Goal: Transaction & Acquisition: Purchase product/service

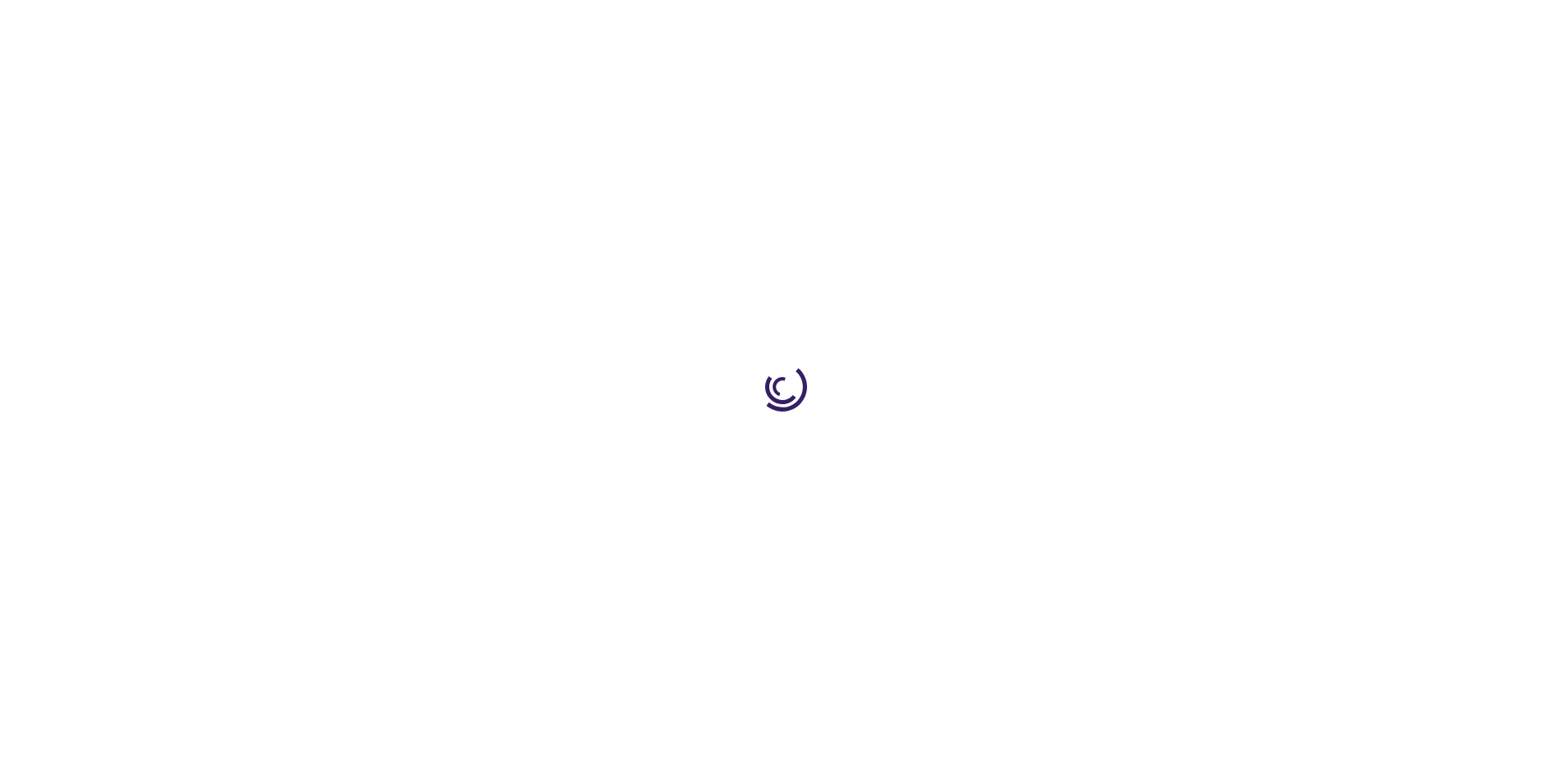
click at [1034, 25] on link "Log In" at bounding box center [1032, 24] width 32 height 13
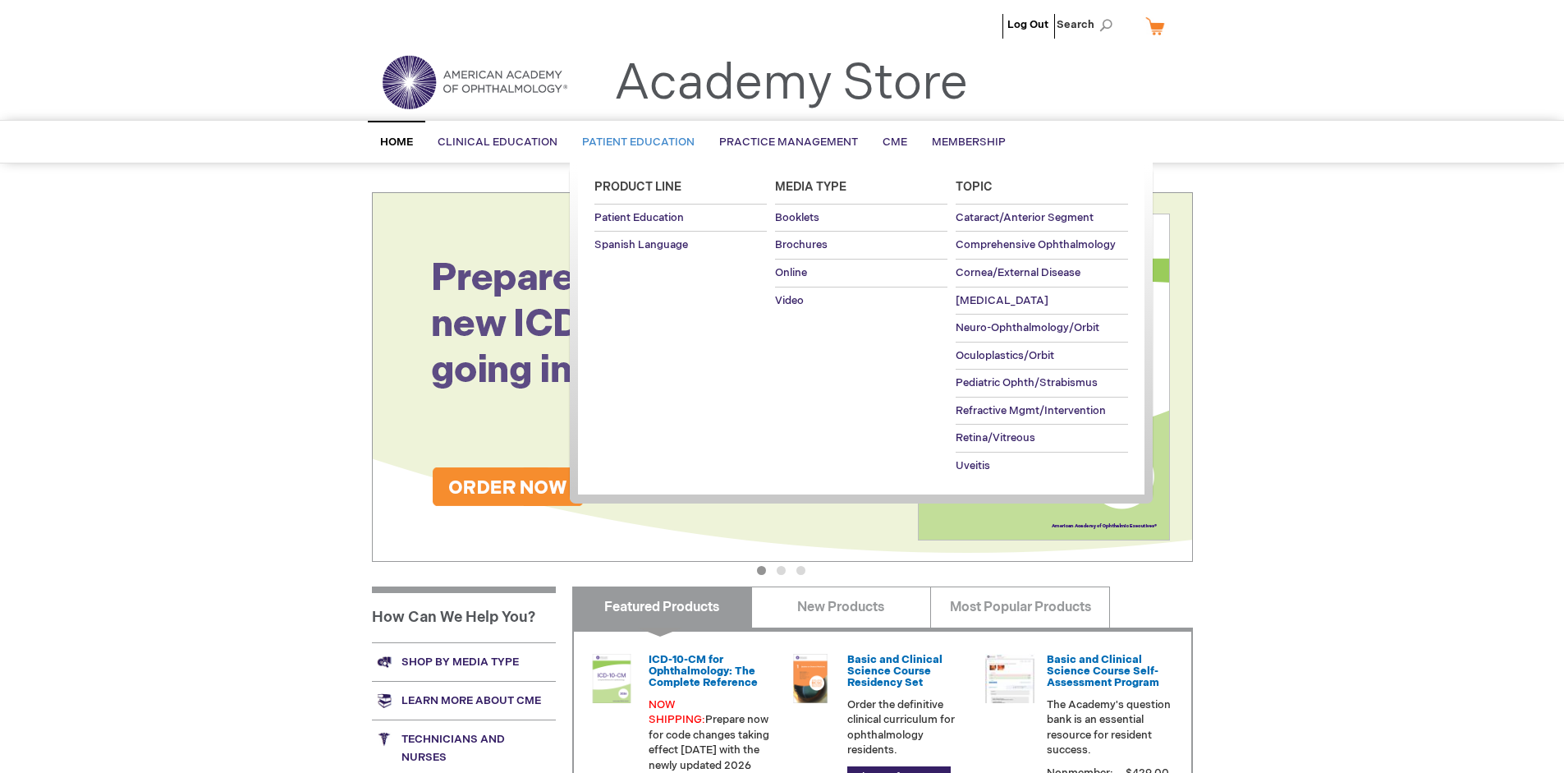
click at [634, 142] on span "Patient Education" at bounding box center [638, 141] width 112 height 13
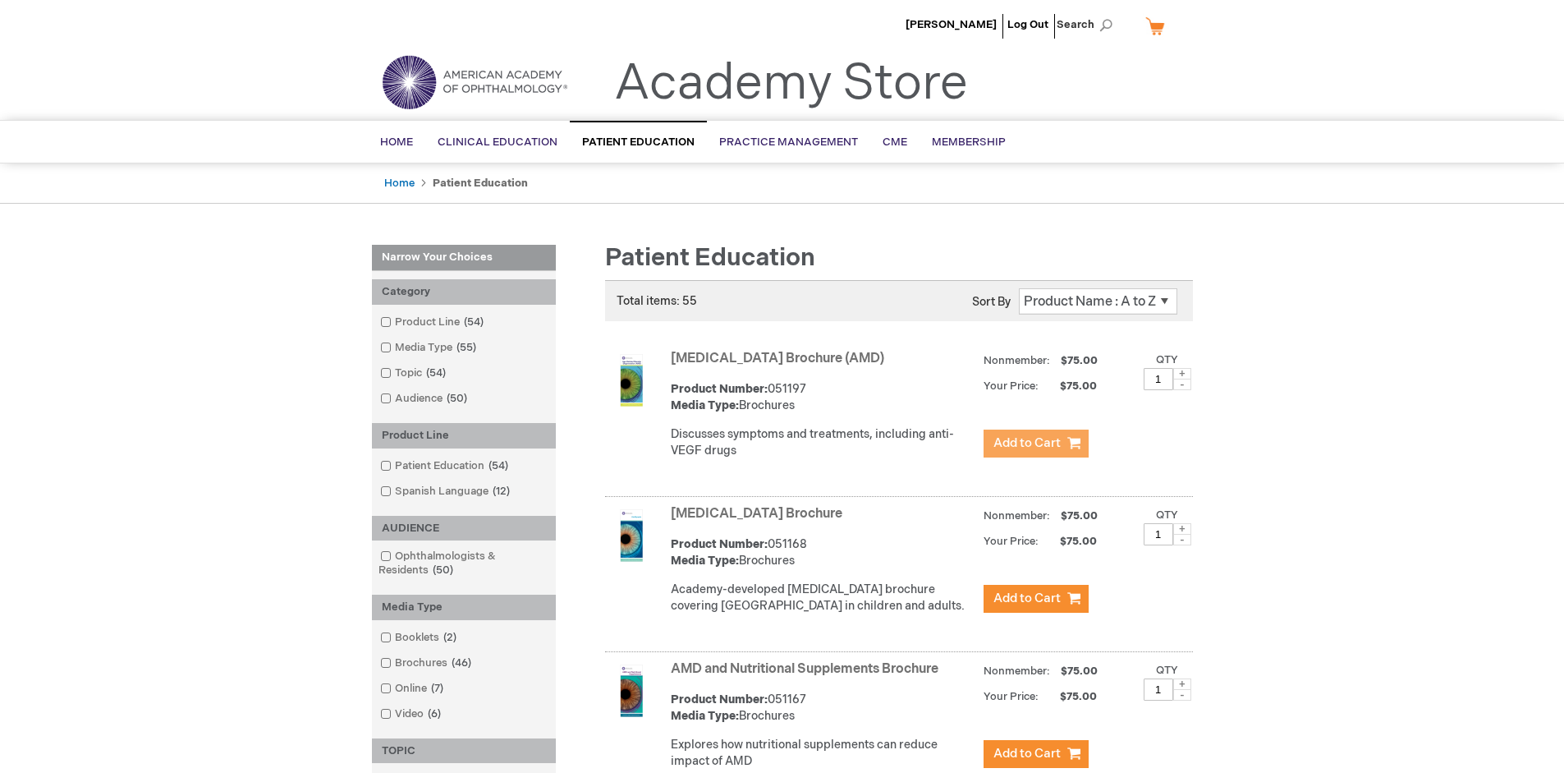
click at [1035, 443] on span "Add to Cart" at bounding box center [1026, 443] width 67 height 16
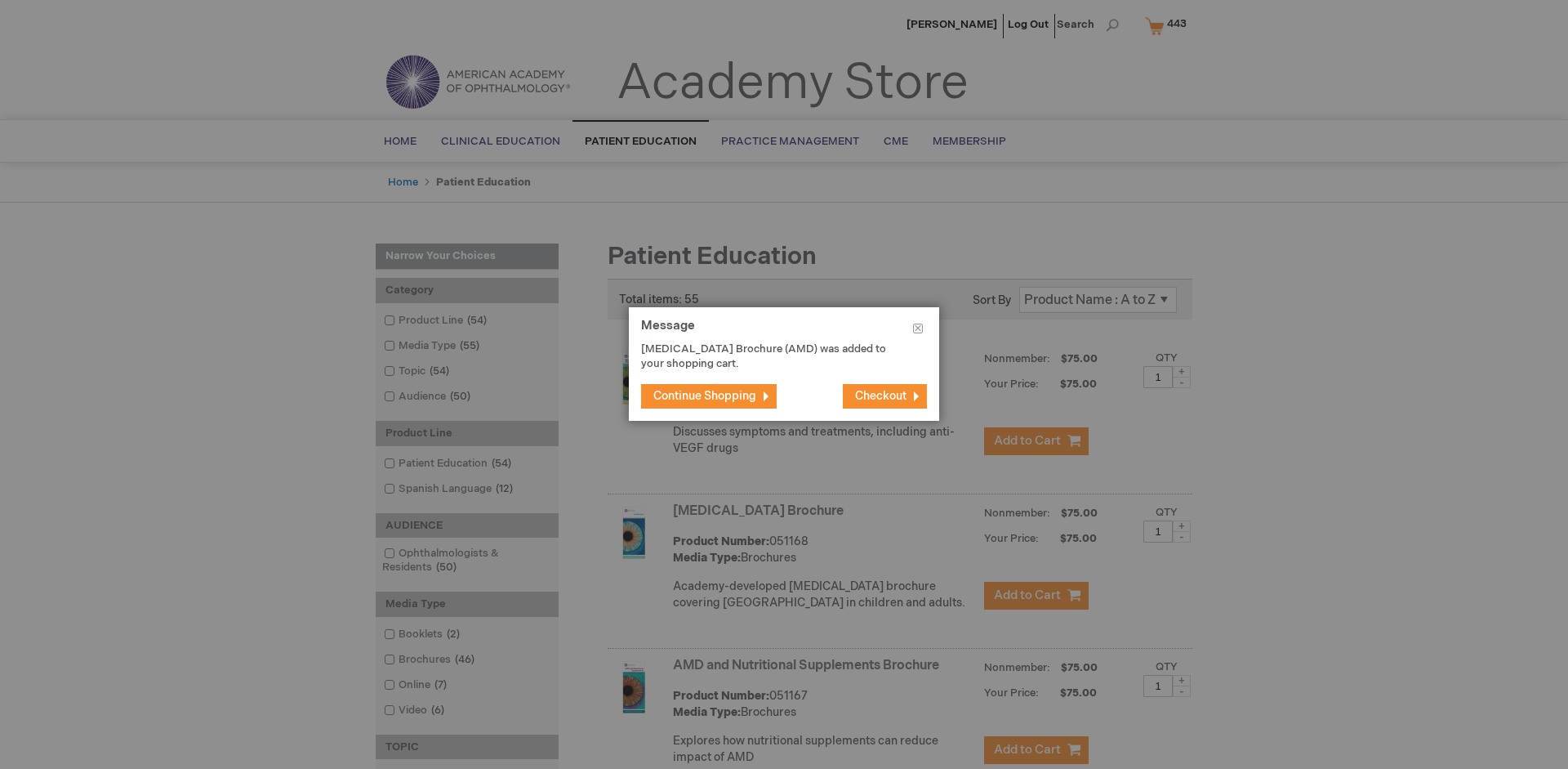
click at [705, 395] on span "Continue Shopping" at bounding box center [704, 396] width 102 height 14
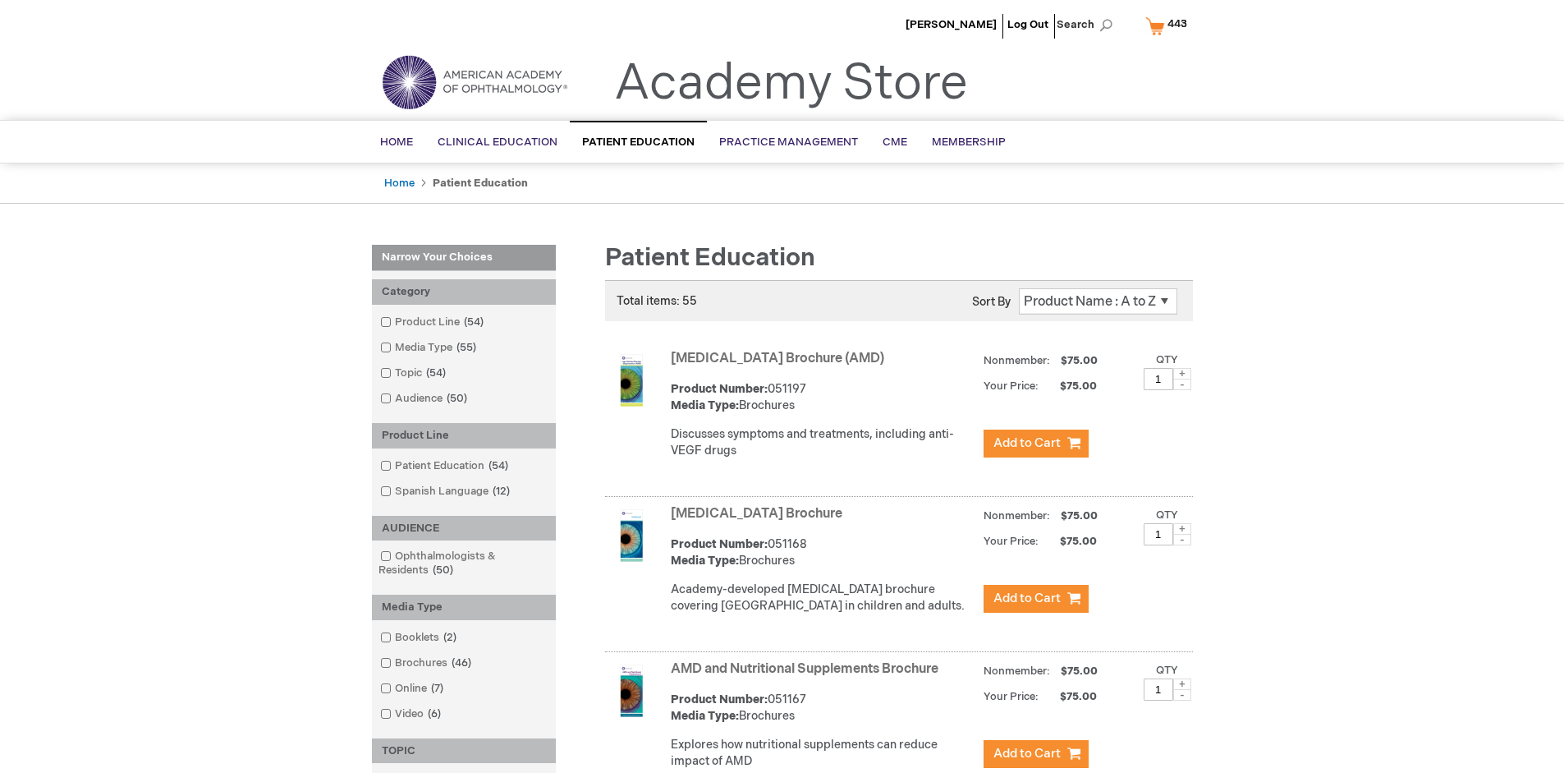
click at [808, 677] on link "AMD and Nutritional Supplements Brochure" at bounding box center [805, 669] width 268 height 16
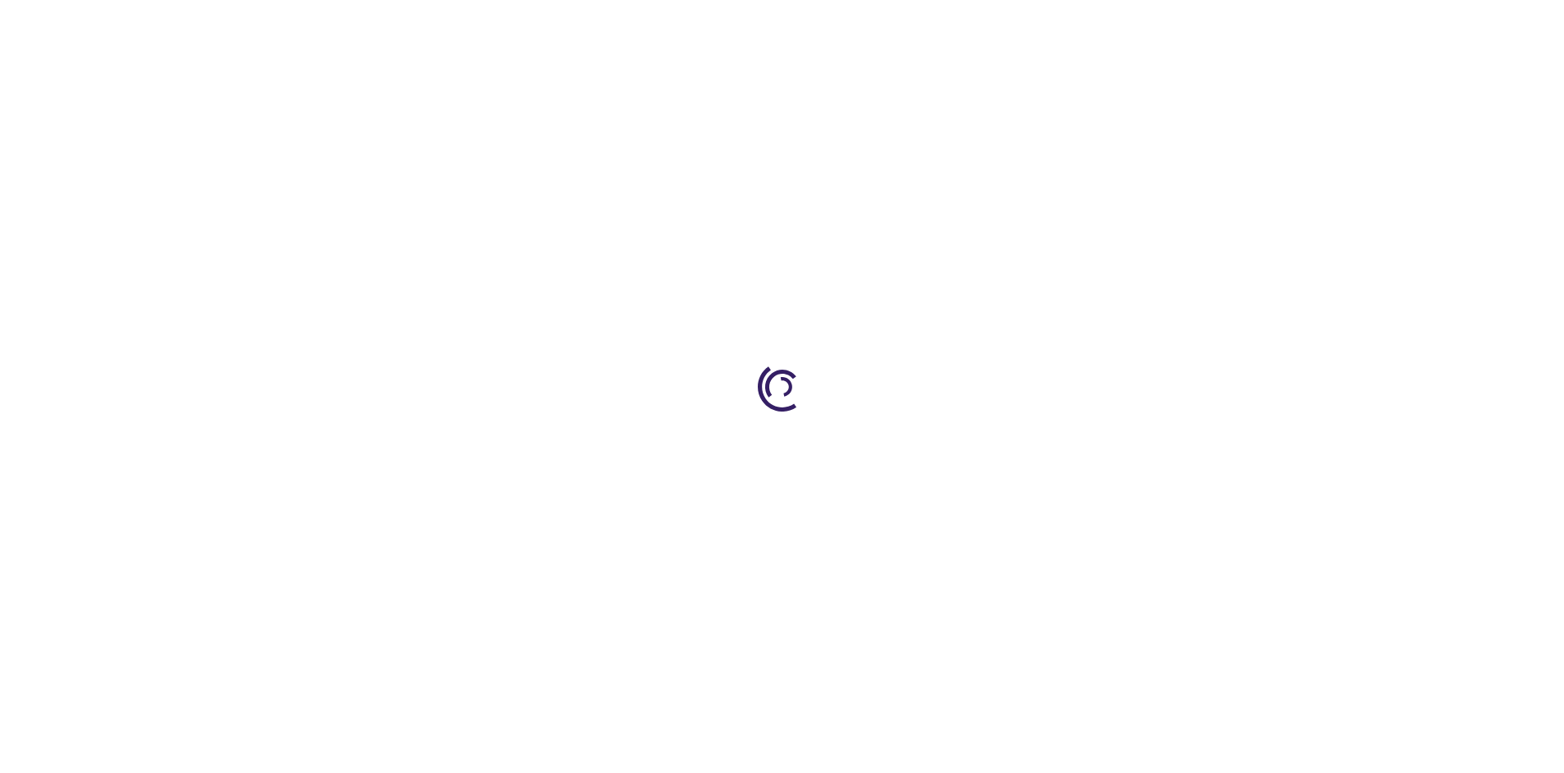
type input "1"
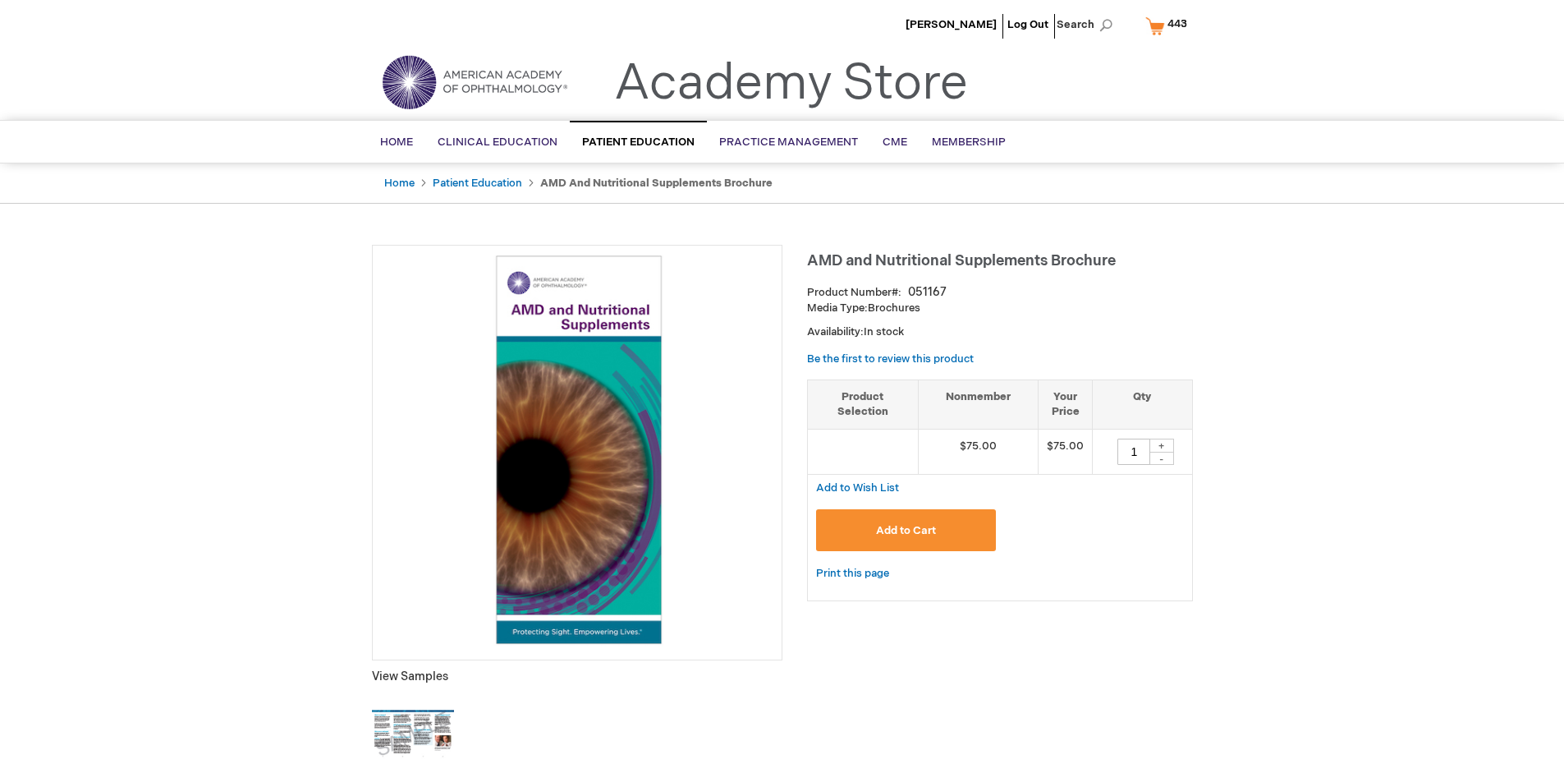
click at [906, 530] on span "Add to Cart" at bounding box center [906, 530] width 60 height 13
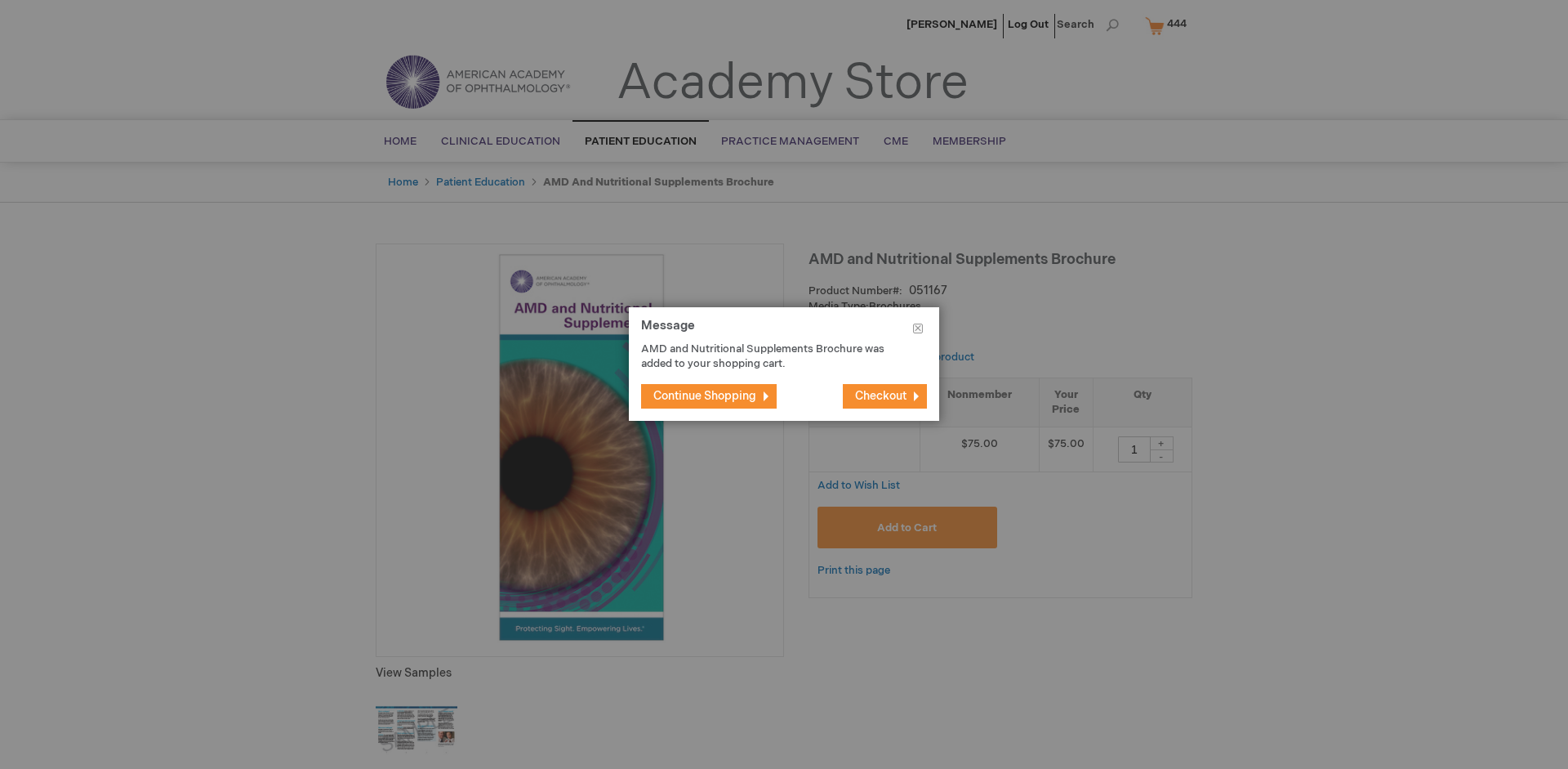
click at [705, 395] on span "Continue Shopping" at bounding box center [704, 396] width 102 height 14
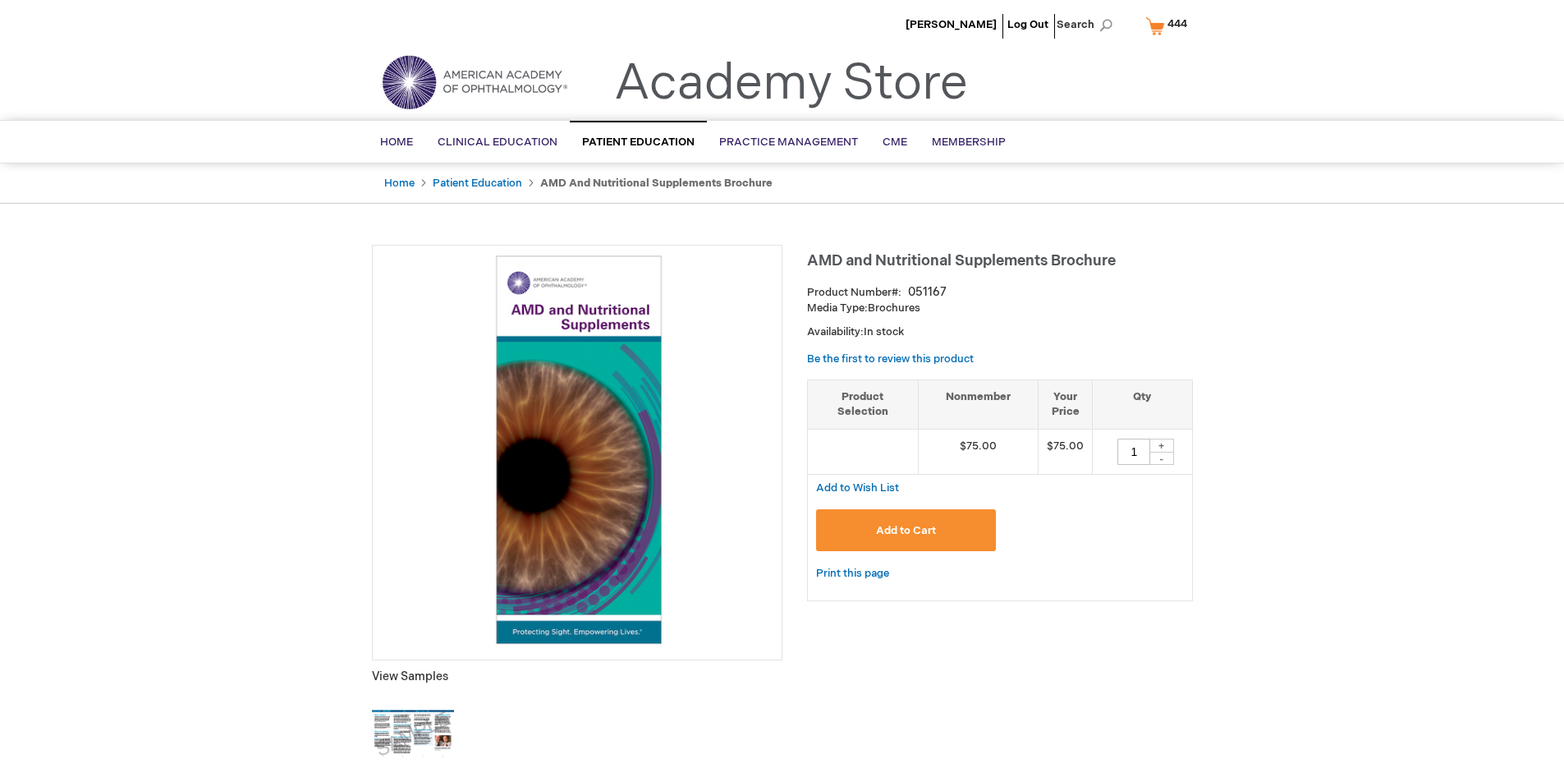
click at [1169, 25] on span "444" at bounding box center [1178, 23] width 20 height 13
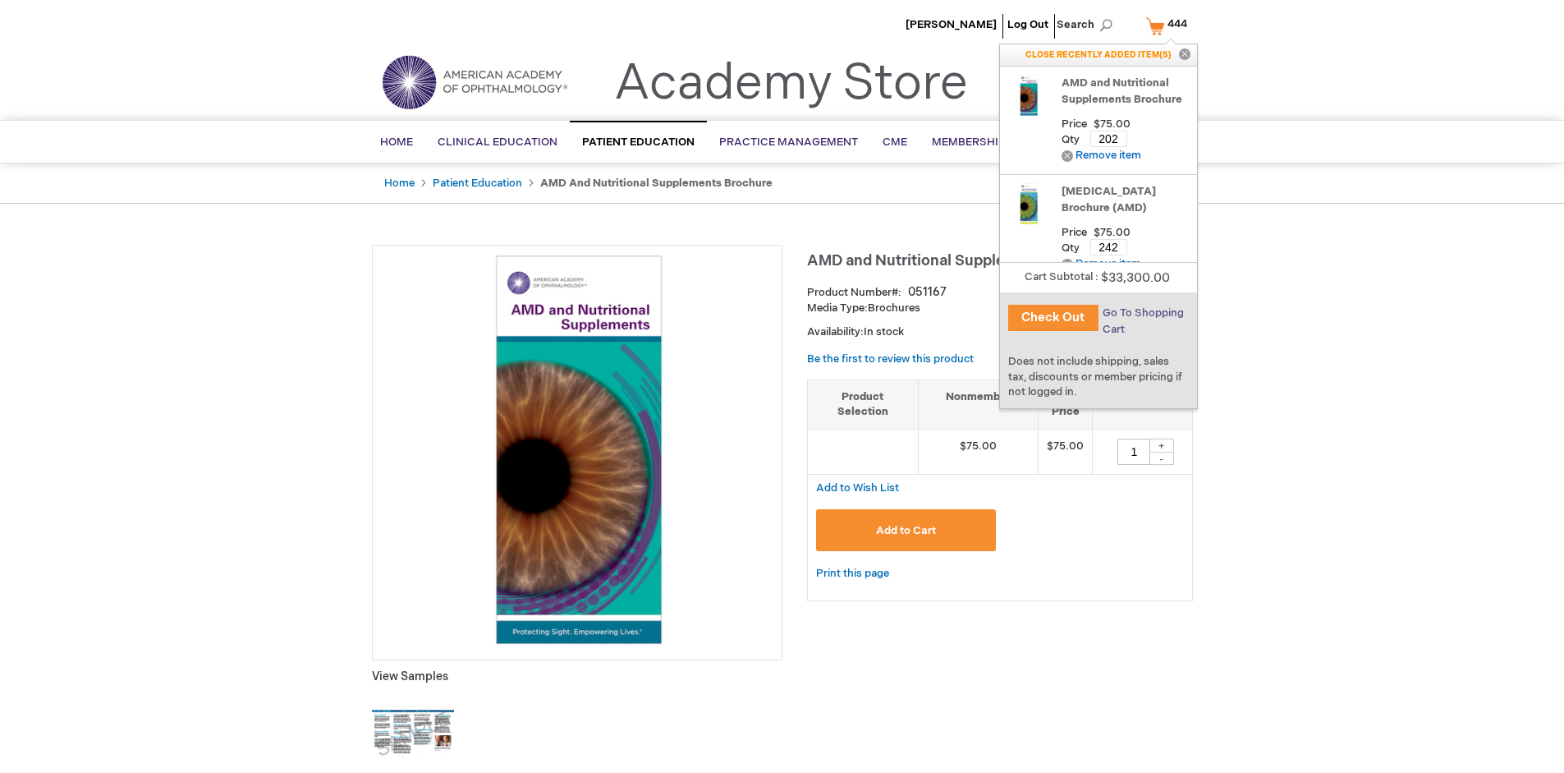
click at [1142, 313] on span "Go To Shopping Cart" at bounding box center [1143, 321] width 81 height 30
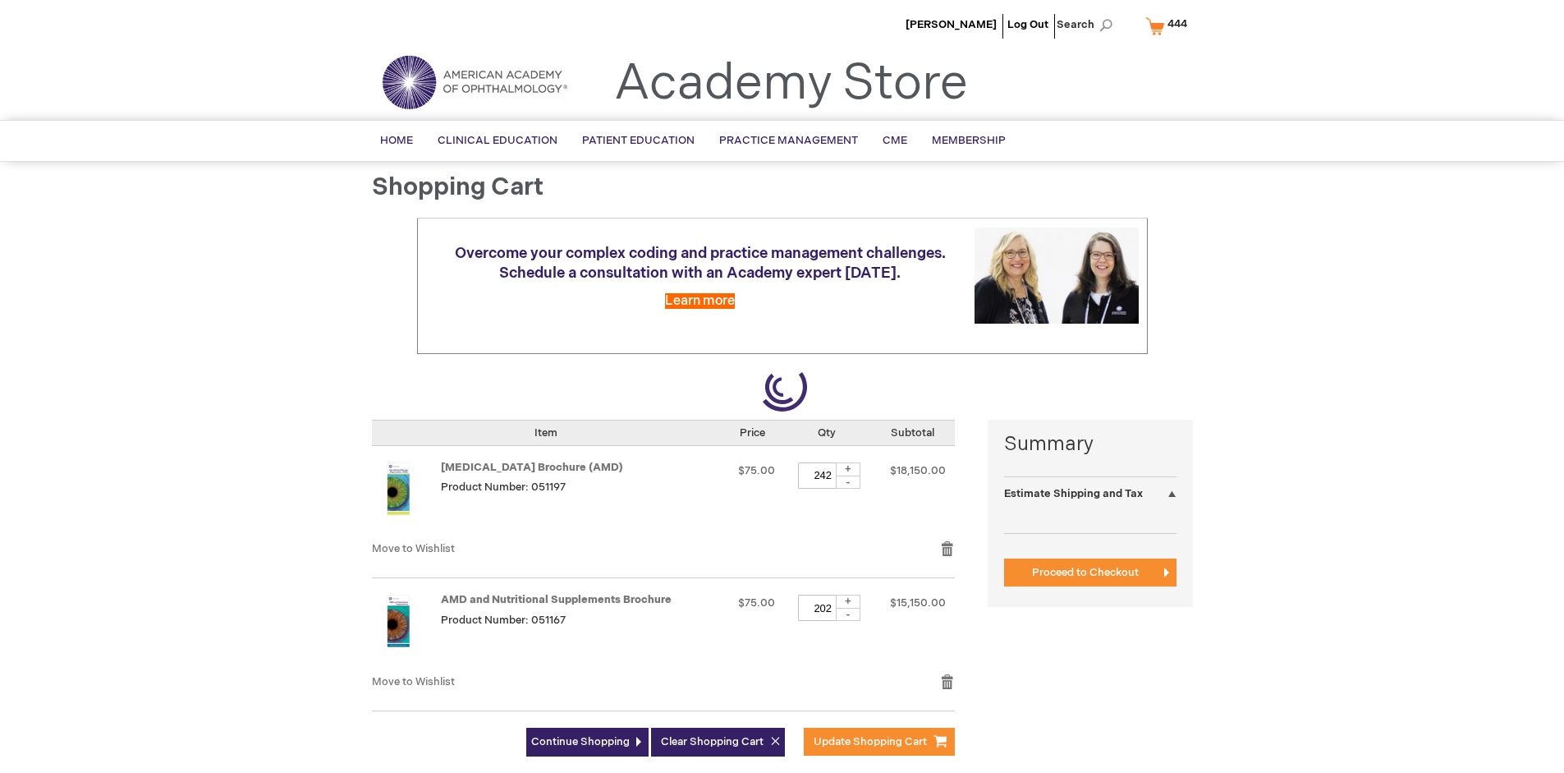
select select "US"
select select "41"
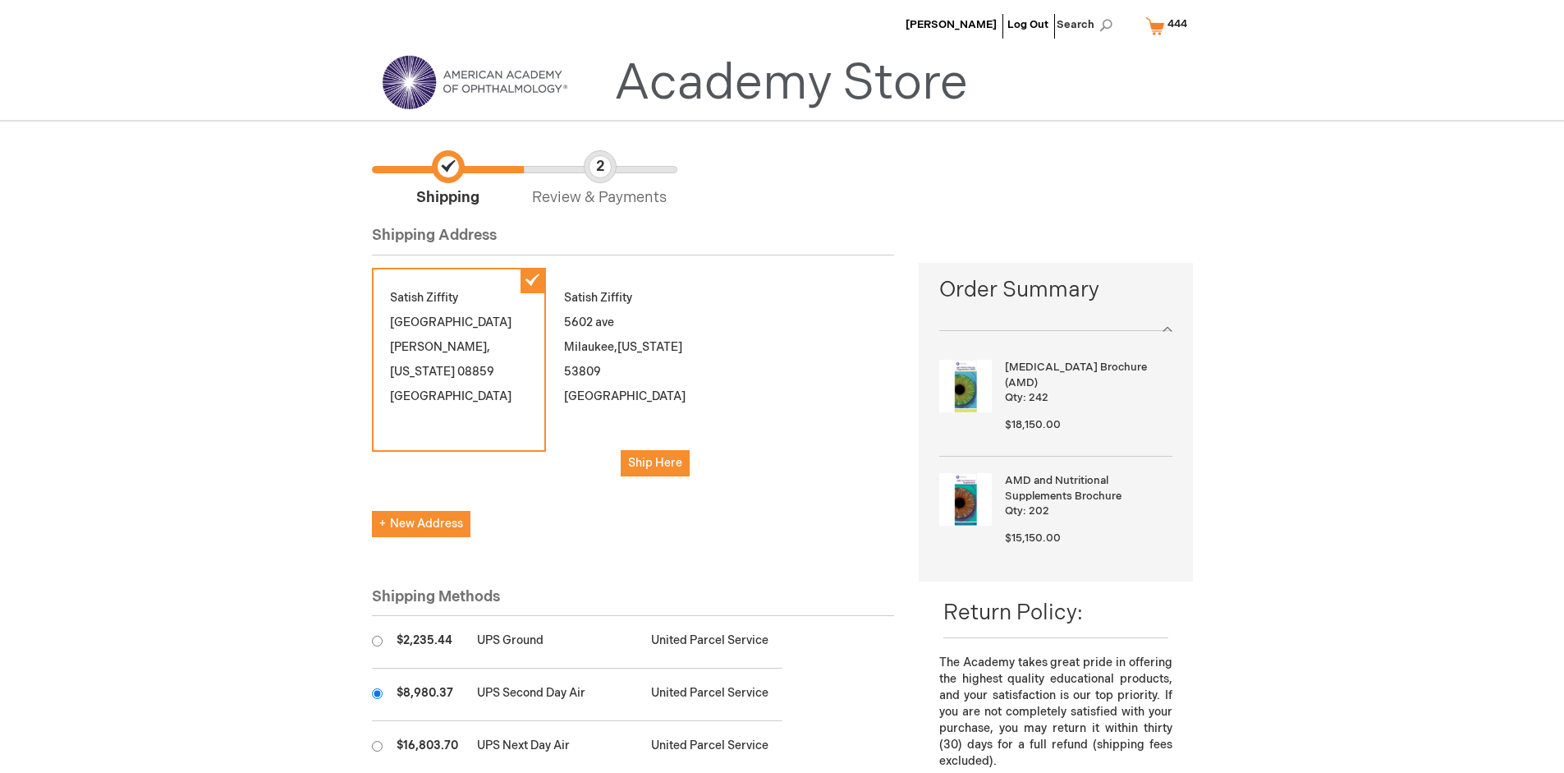
click at [377, 693] on input "radio" at bounding box center [377, 693] width 11 height 11
